Goal: Transaction & Acquisition: Download file/media

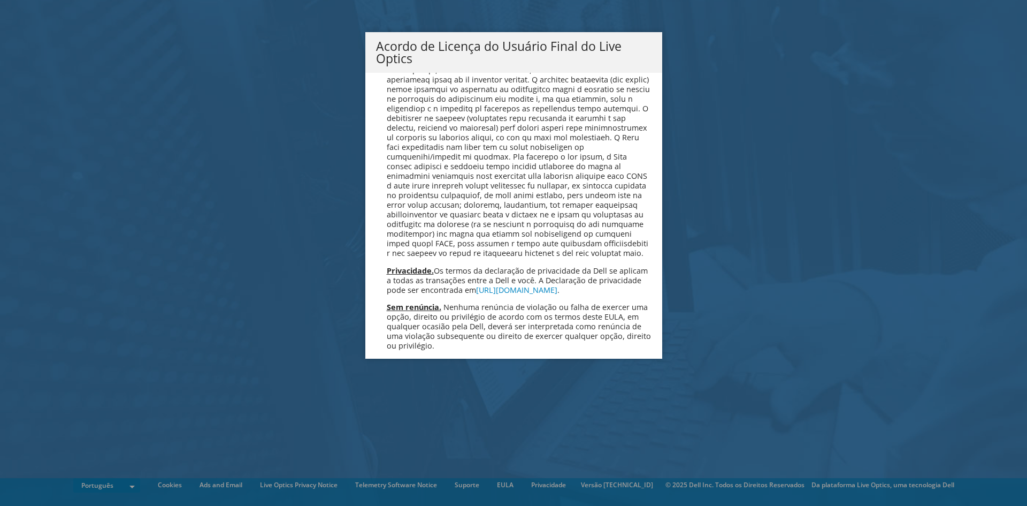
scroll to position [4277, 0]
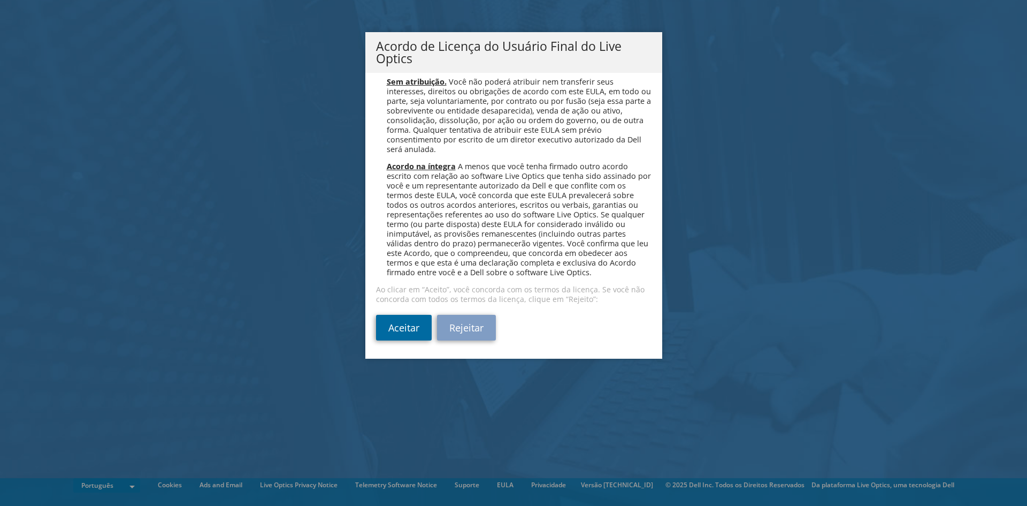
click at [410, 325] on link "Aceitar" at bounding box center [404, 328] width 56 height 26
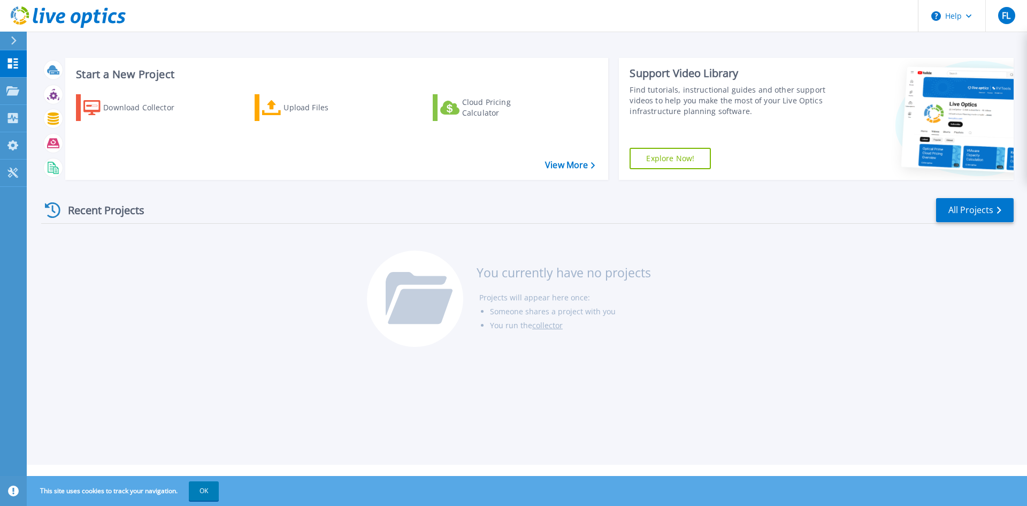
click at [56, 19] on icon at bounding box center [60, 17] width 9 height 11
click at [14, 167] on icon at bounding box center [12, 172] width 13 height 10
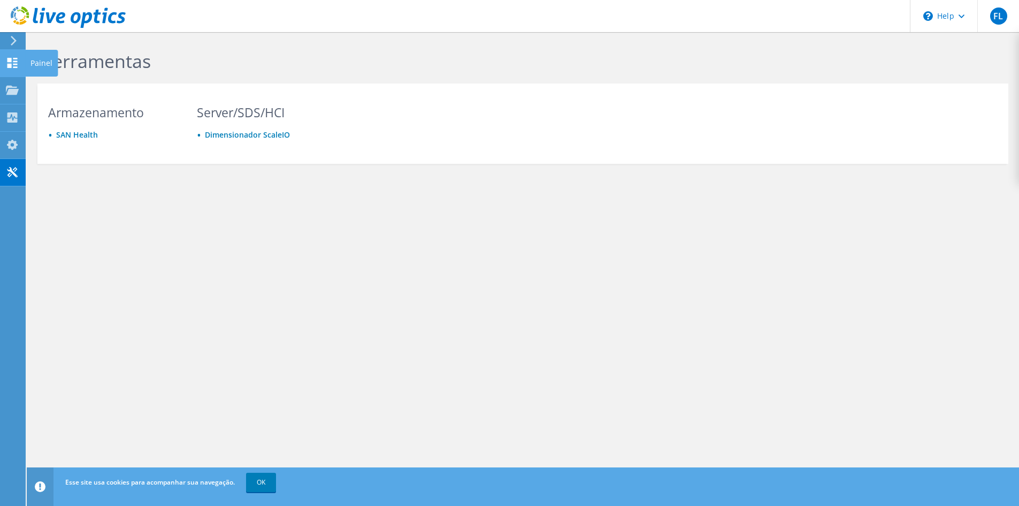
click at [14, 60] on use at bounding box center [12, 63] width 10 height 10
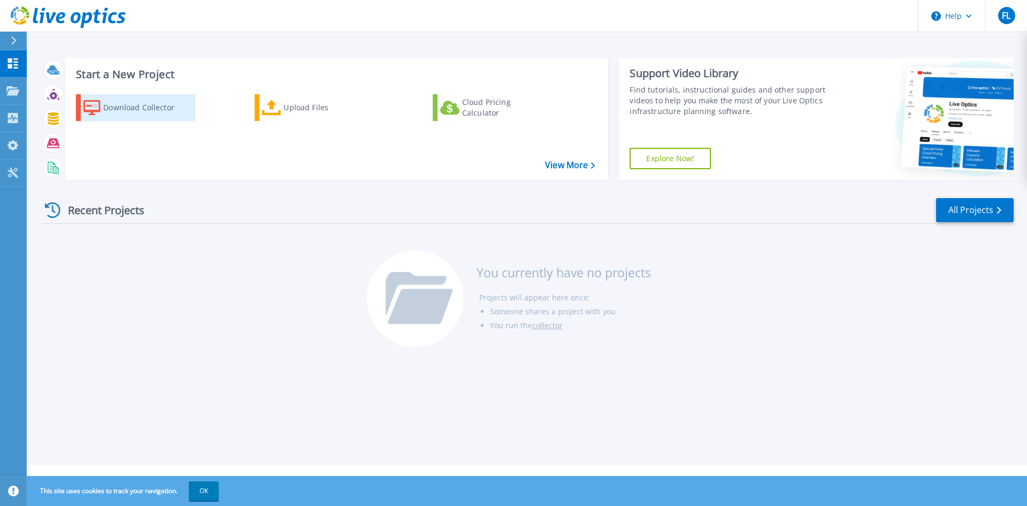
click at [110, 108] on div "Download Collector" at bounding box center [146, 107] width 86 height 21
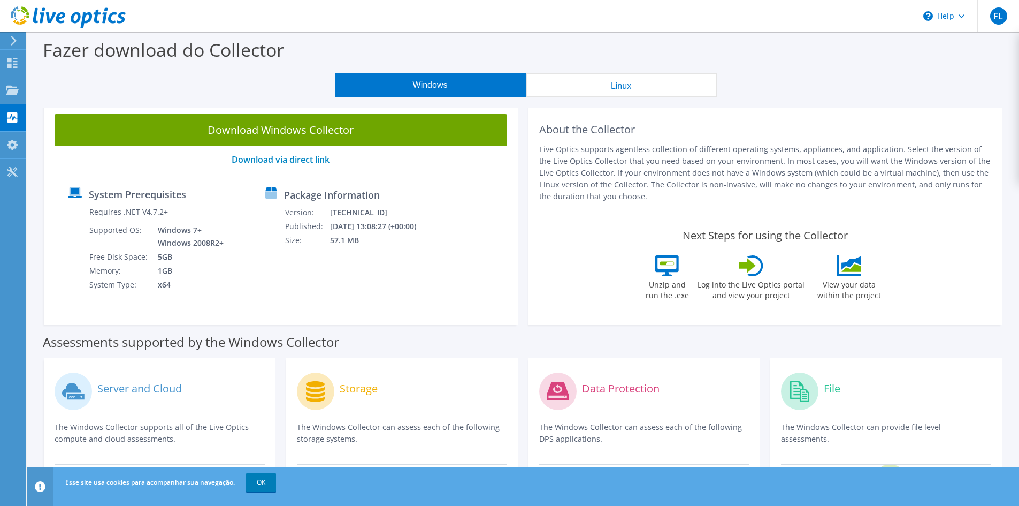
click at [475, 79] on button "Windows" at bounding box center [430, 85] width 191 height 24
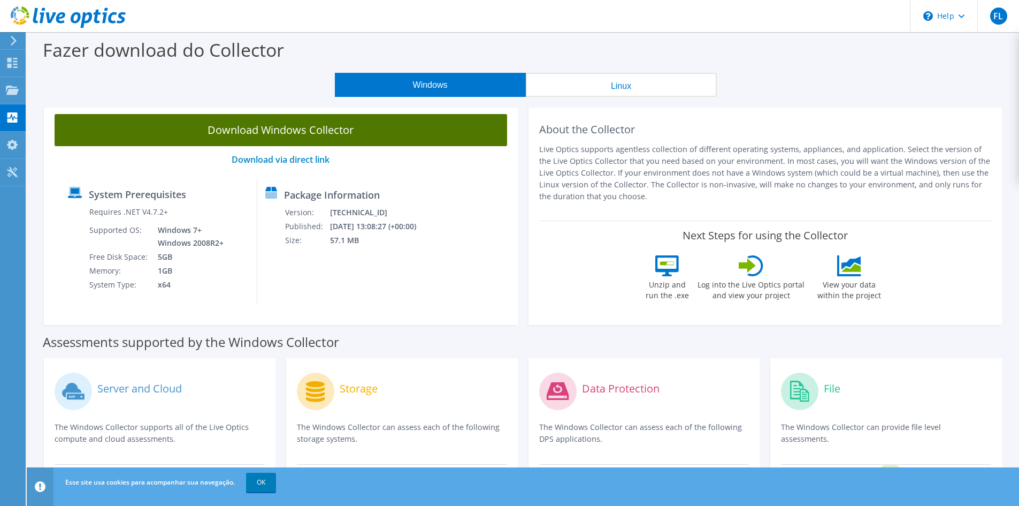
click at [478, 121] on link "Download Windows Collector" at bounding box center [281, 130] width 453 height 32
